Goal: Navigation & Orientation: Find specific page/section

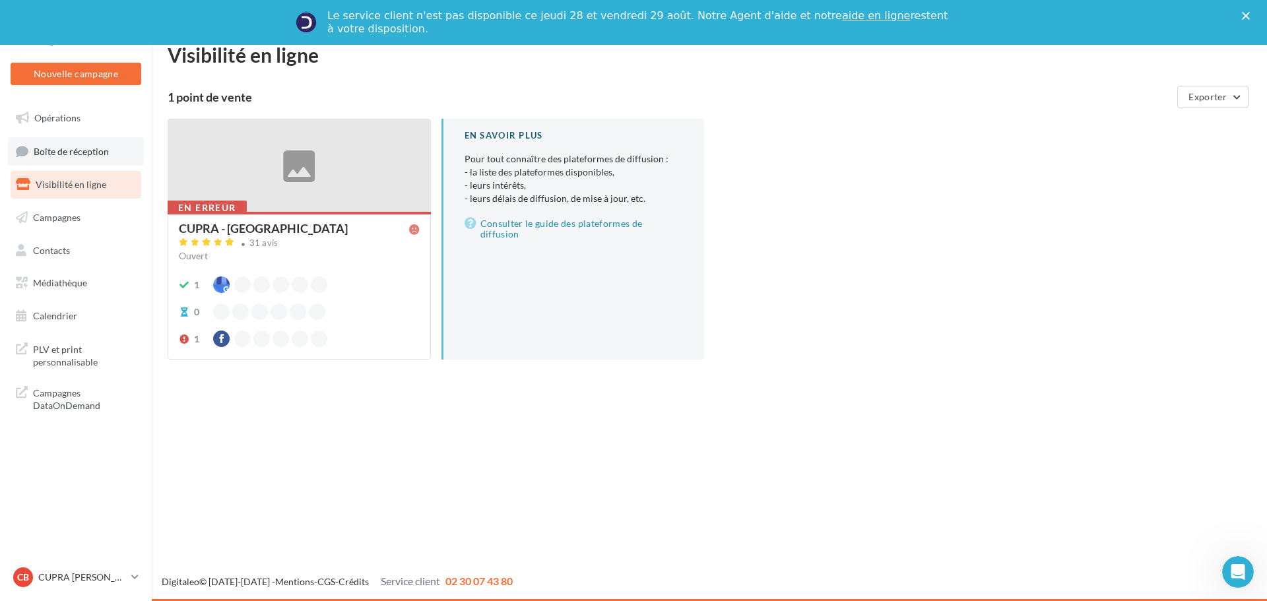
click at [101, 146] on span "Boîte de réception" at bounding box center [71, 150] width 75 height 11
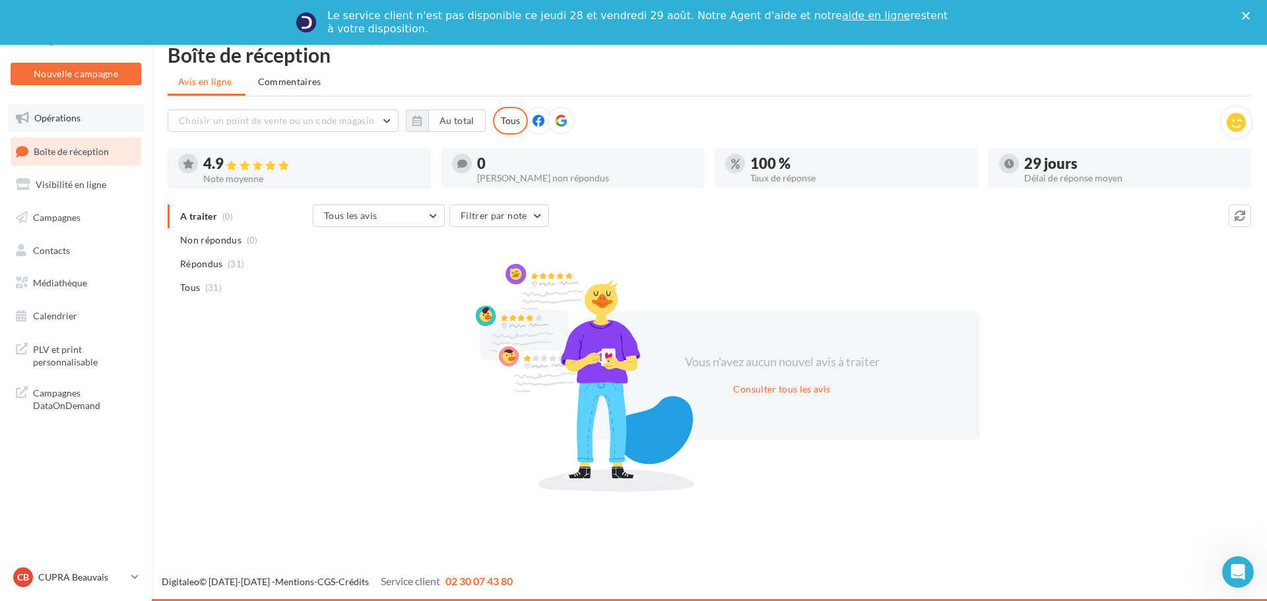
click at [100, 124] on link "Opérations" at bounding box center [76, 118] width 136 height 28
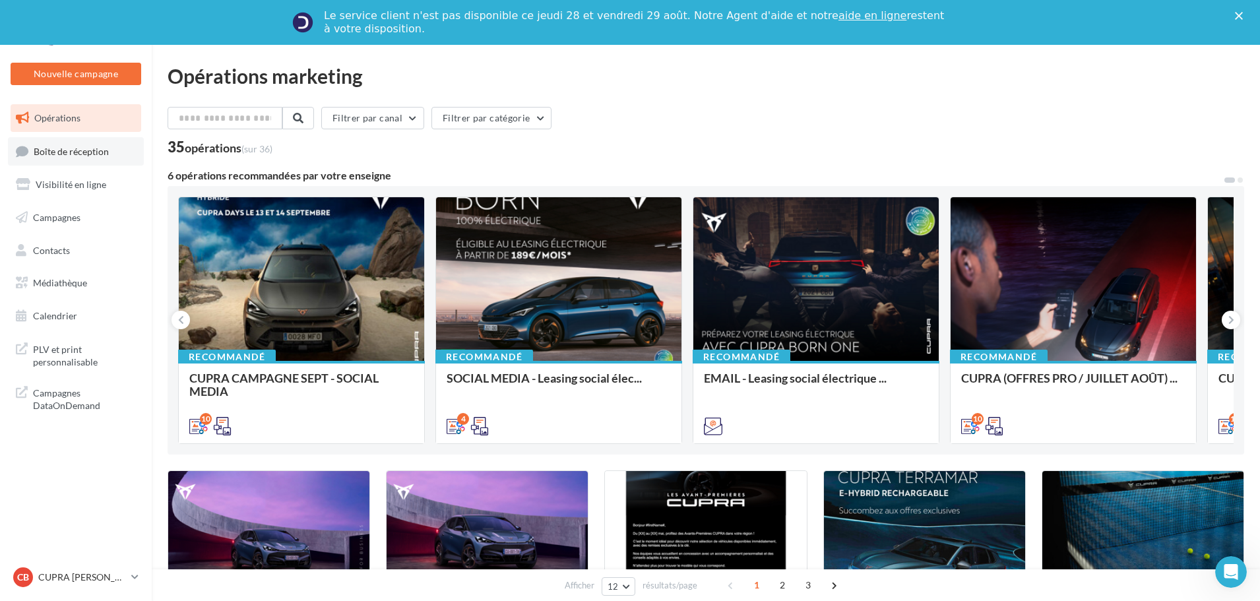
click at [95, 148] on span "Boîte de réception" at bounding box center [71, 150] width 75 height 11
